Goal: Information Seeking & Learning: Learn about a topic

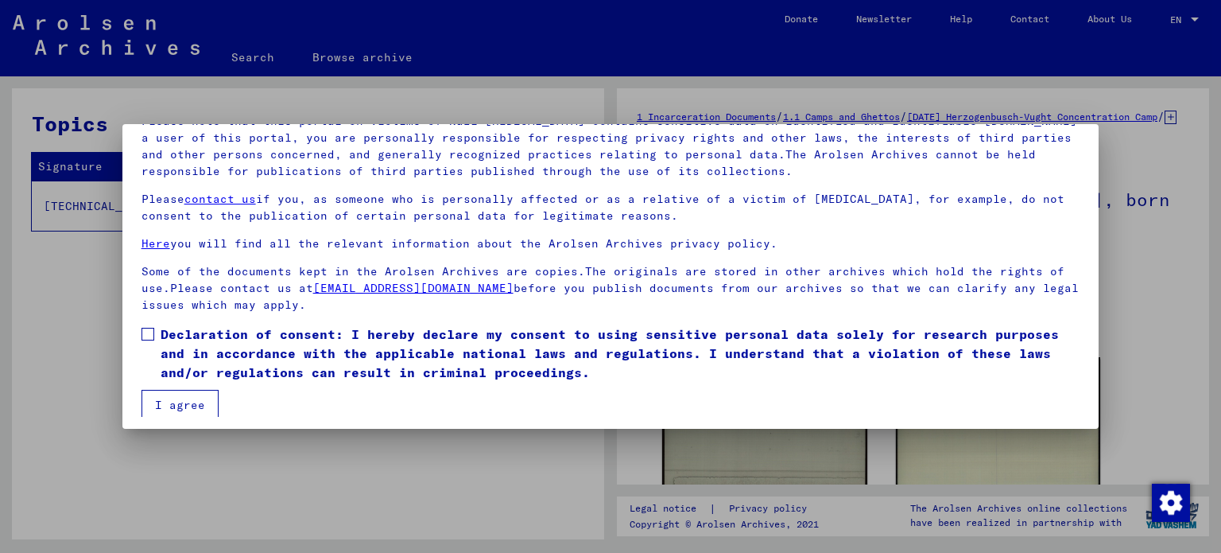
scroll to position [134, 0]
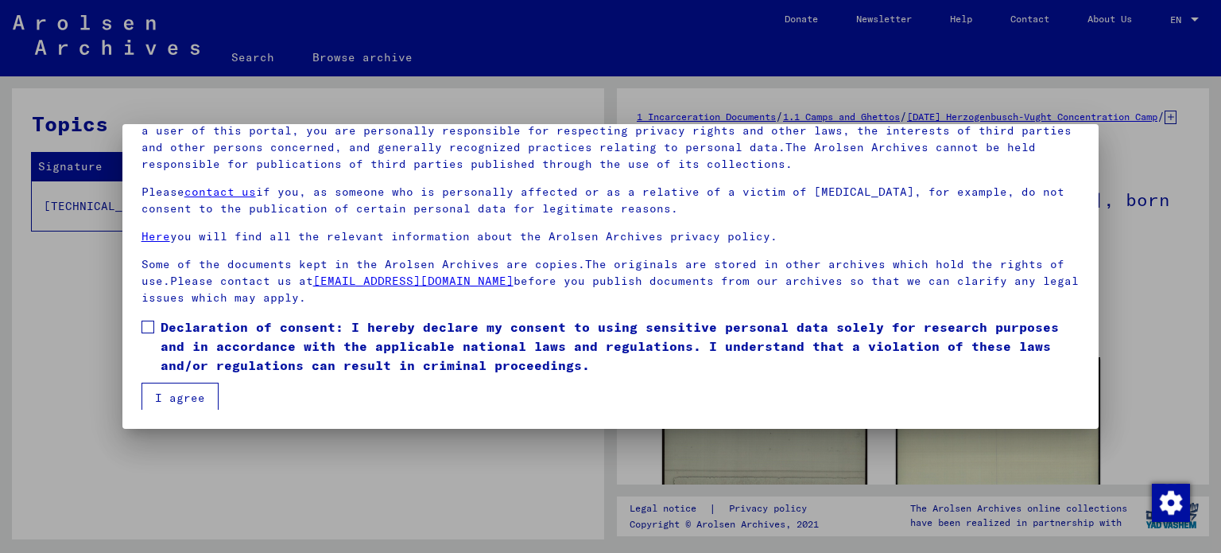
click at [152, 397] on button "I agree" at bounding box center [180, 397] width 77 height 30
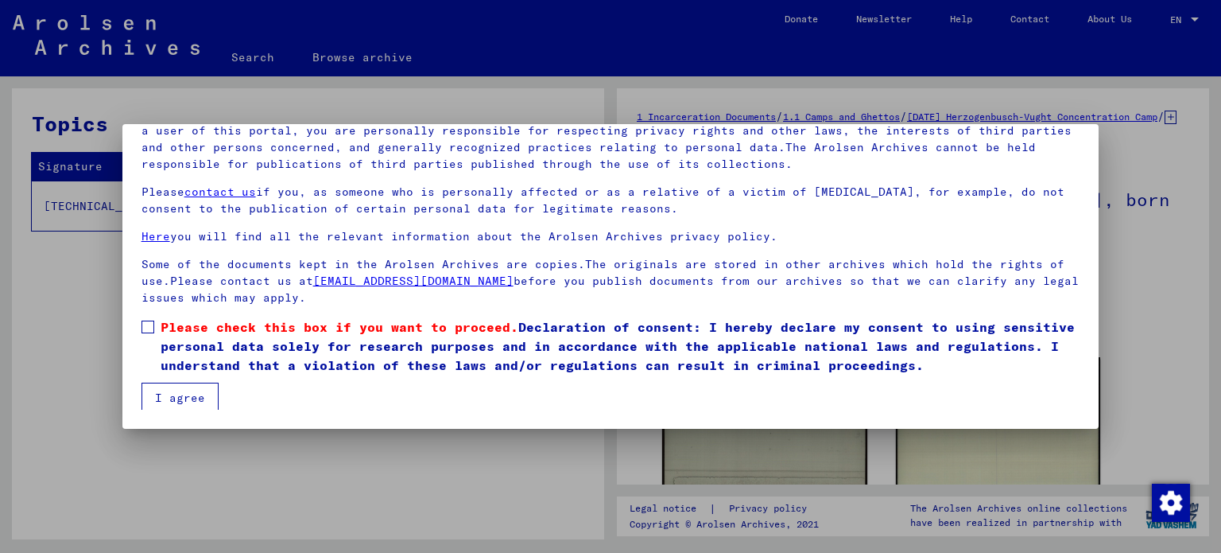
scroll to position [3, 0]
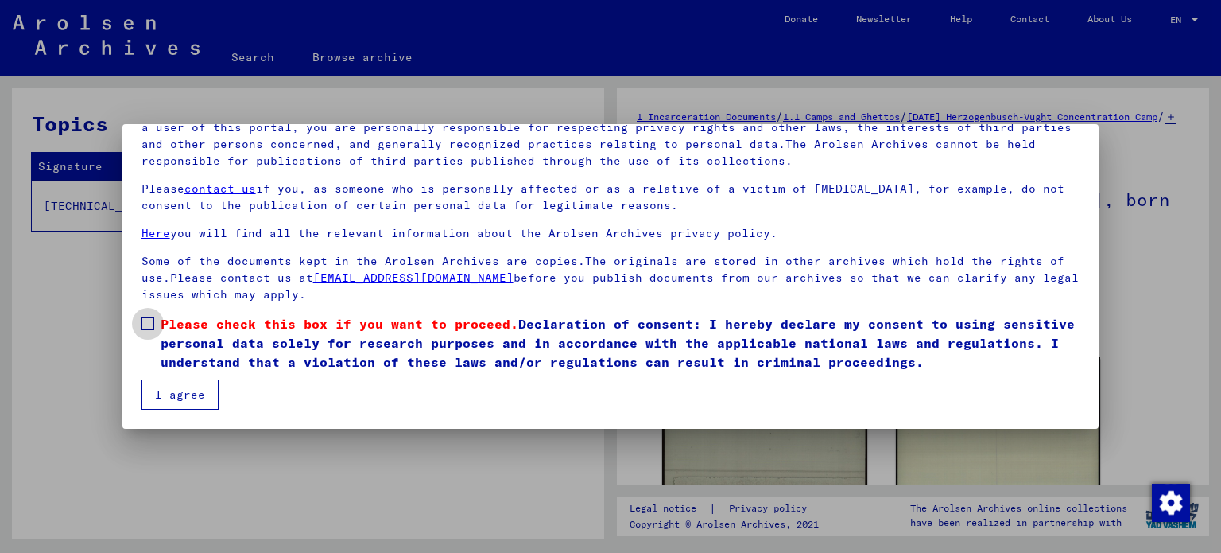
click at [153, 322] on span at bounding box center [148, 323] width 13 height 13
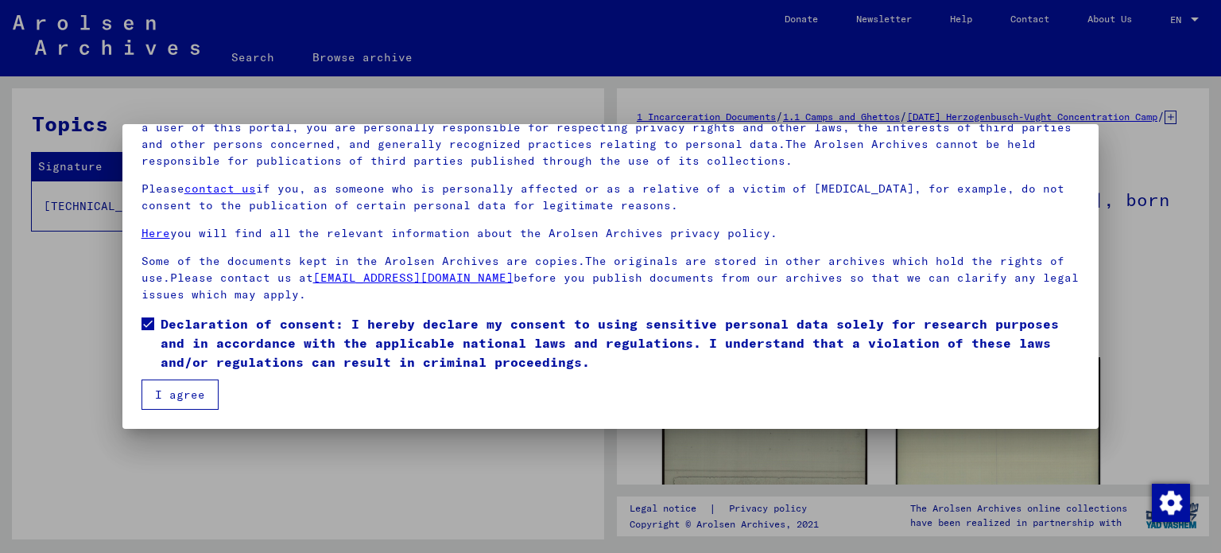
click at [177, 390] on button "I agree" at bounding box center [180, 394] width 77 height 30
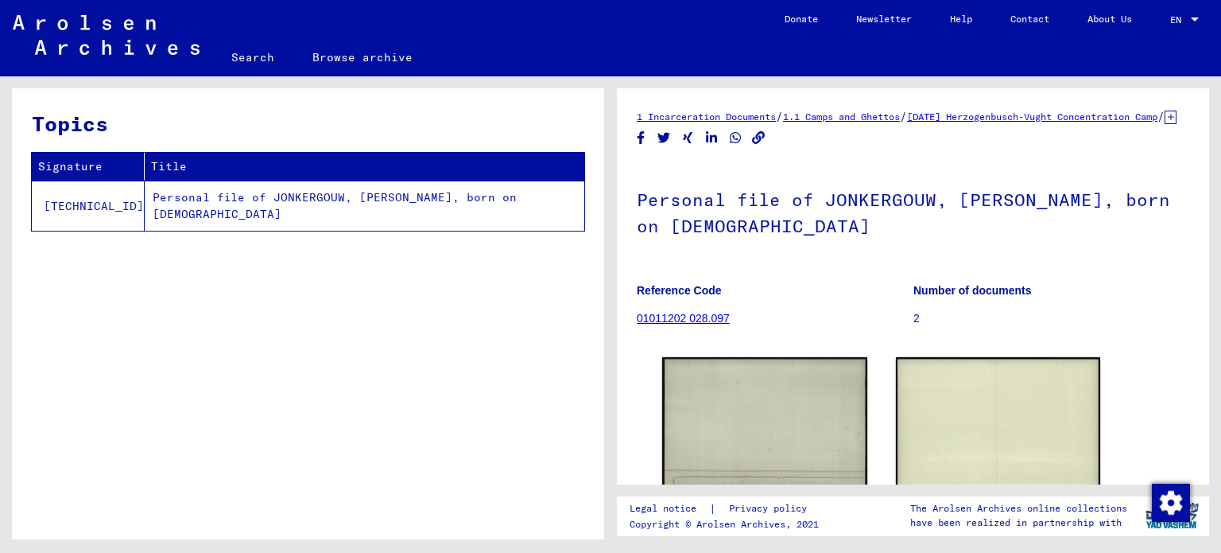
click at [695, 324] on link "01011202 028.097" at bounding box center [683, 318] width 93 height 13
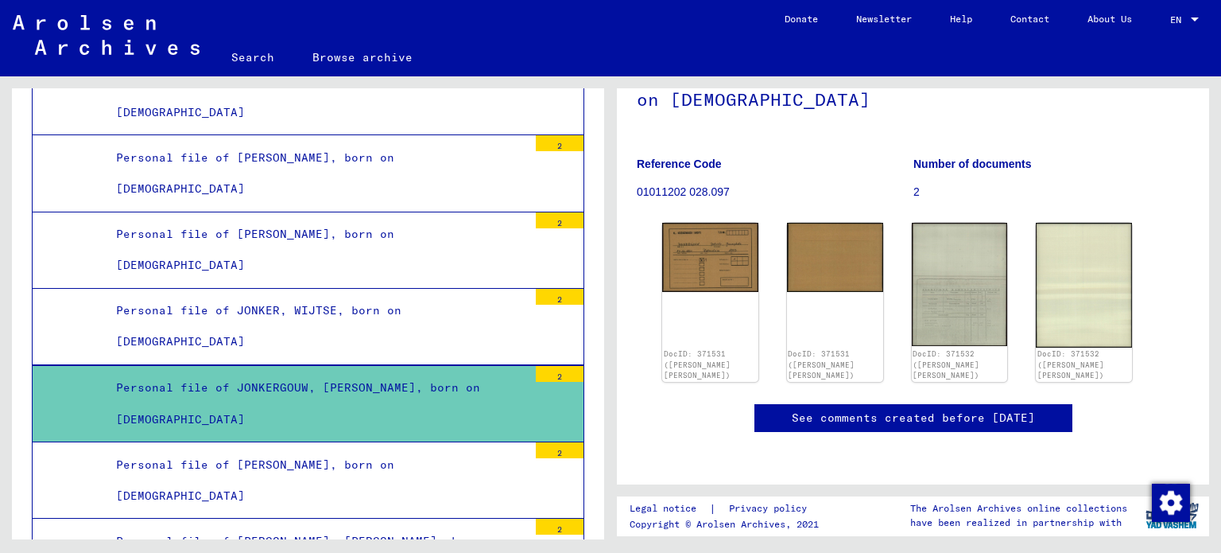
scroll to position [135, 0]
click at [945, 331] on img at bounding box center [959, 283] width 101 height 129
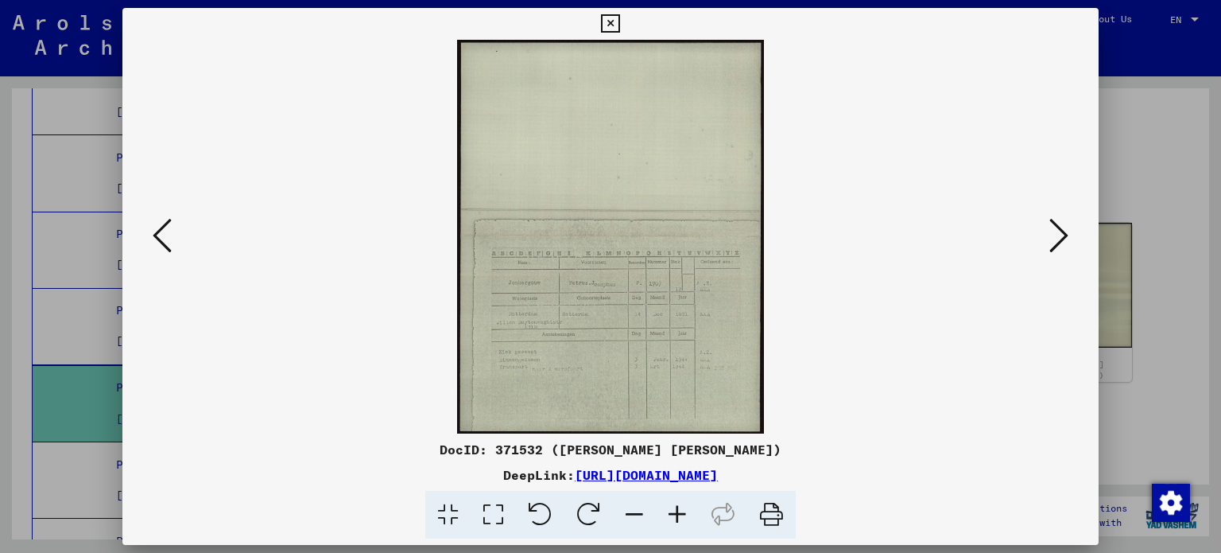
click at [1058, 228] on icon at bounding box center [1059, 235] width 19 height 38
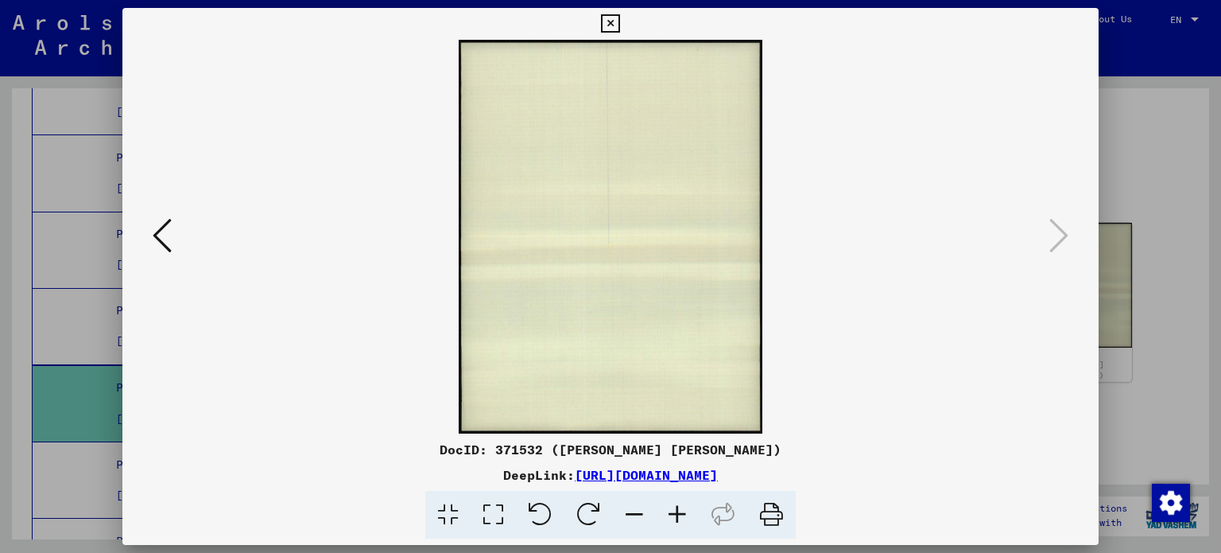
click at [154, 231] on icon at bounding box center [162, 235] width 19 height 38
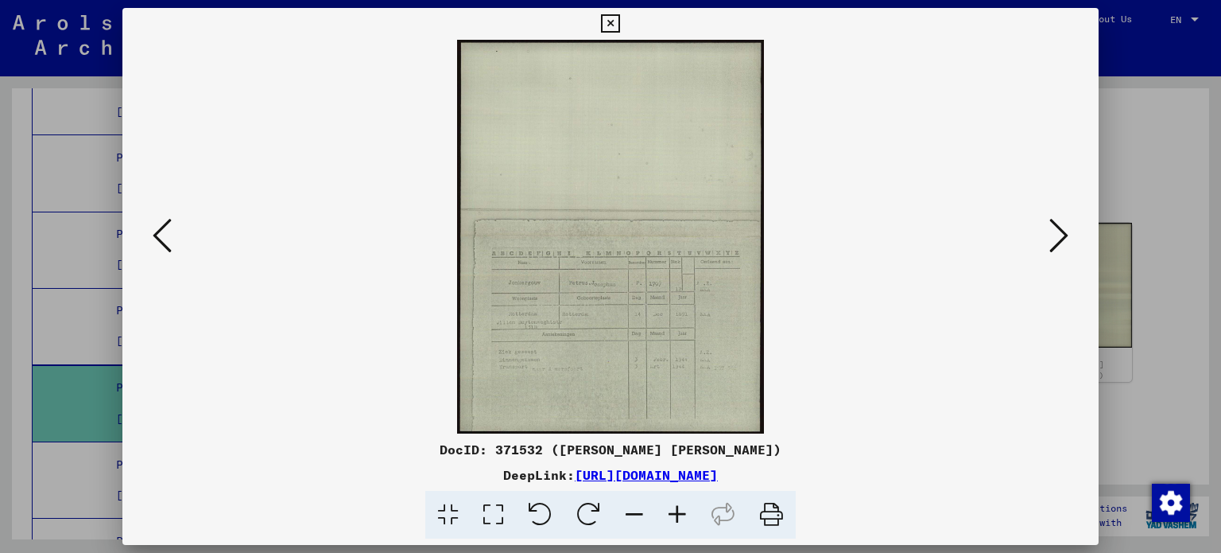
click at [1050, 227] on icon at bounding box center [1059, 235] width 19 height 38
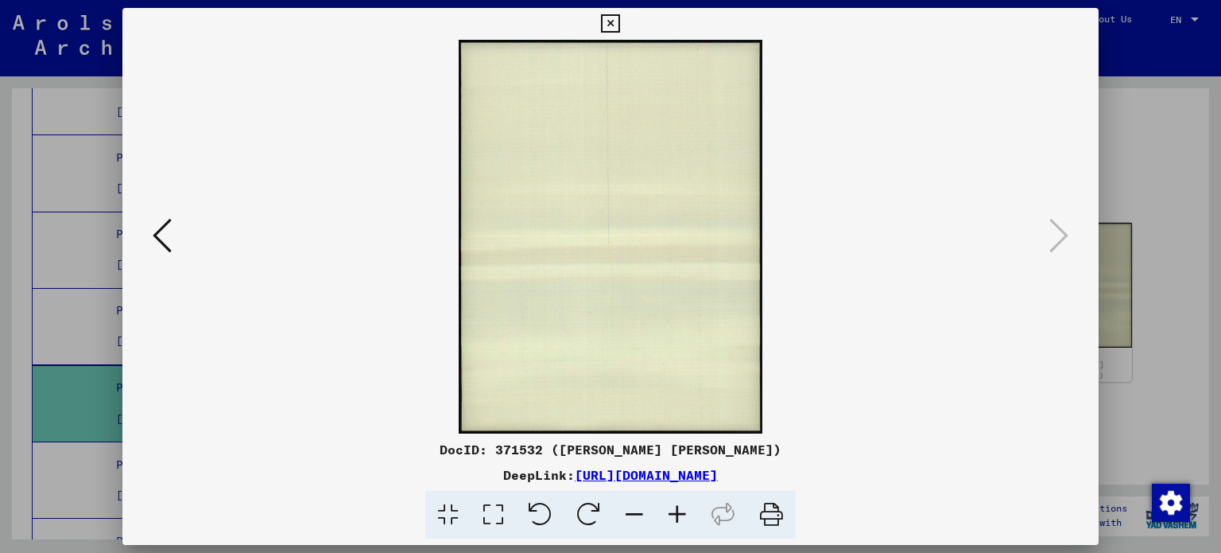
click at [612, 24] on icon at bounding box center [610, 23] width 18 height 19
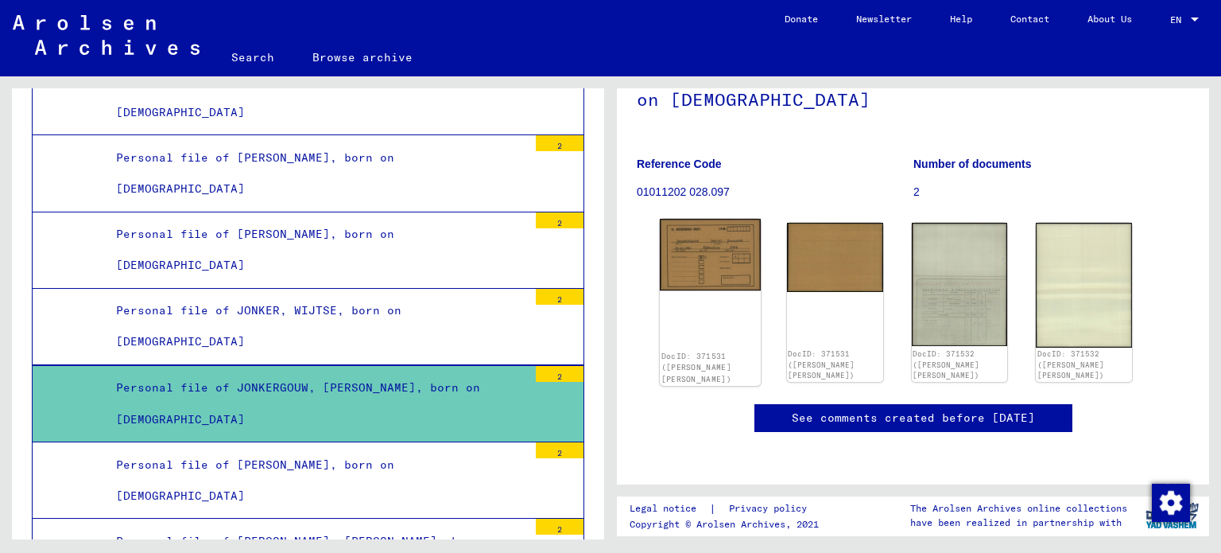
click at [704, 272] on img at bounding box center [710, 255] width 101 height 72
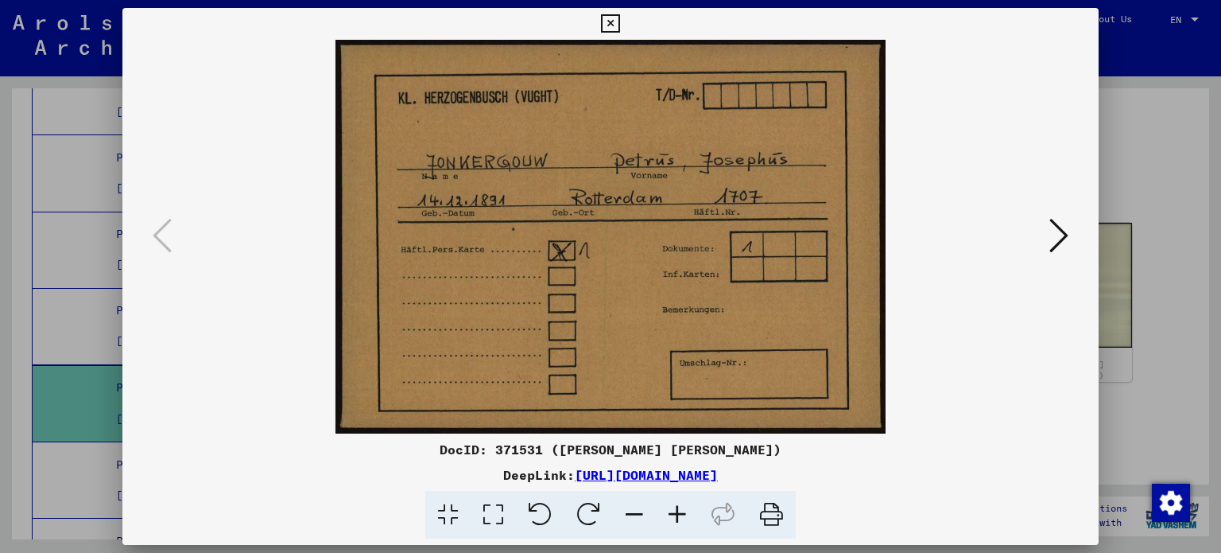
click at [1065, 234] on icon at bounding box center [1059, 235] width 19 height 38
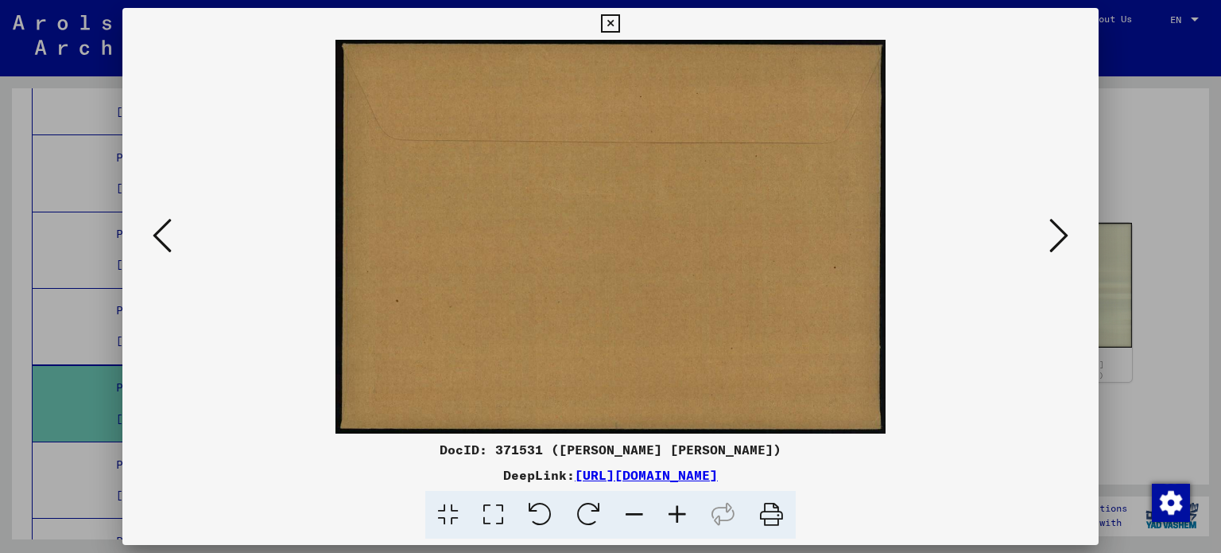
click at [166, 233] on icon at bounding box center [162, 235] width 19 height 38
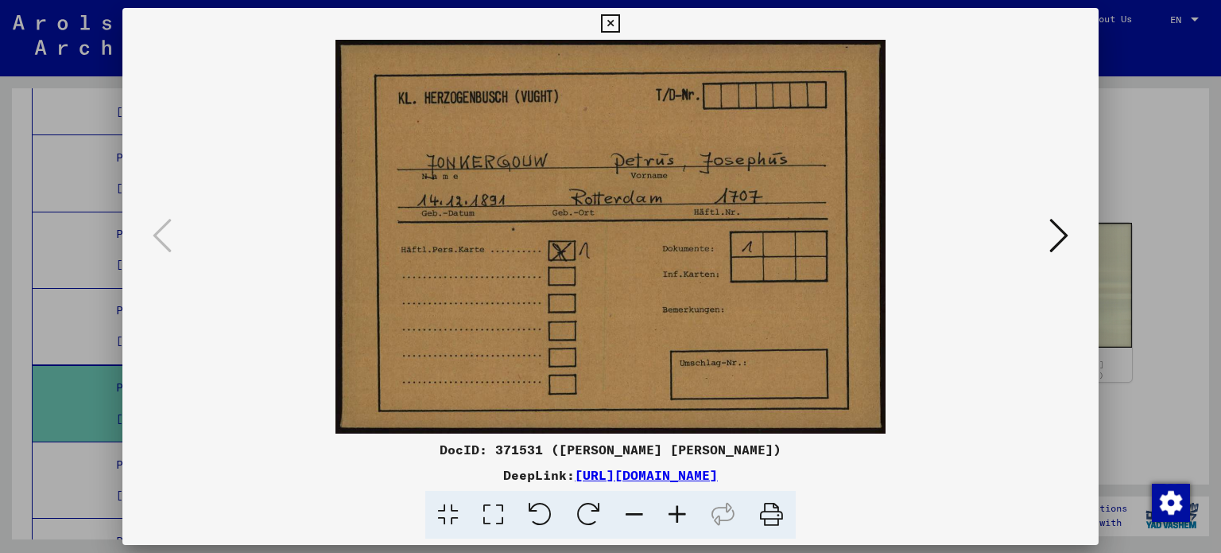
click at [612, 19] on icon at bounding box center [610, 23] width 18 height 19
